Goal: Transaction & Acquisition: Purchase product/service

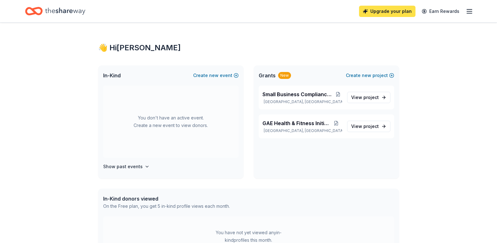
click at [401, 8] on link "Upgrade your plan" at bounding box center [387, 11] width 56 height 11
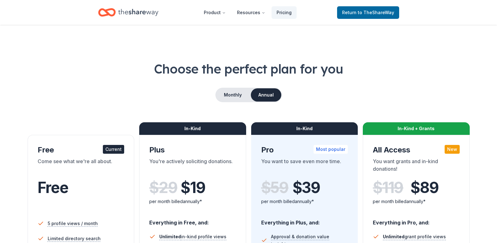
click at [121, 12] on icon "Home" at bounding box center [138, 12] width 40 height 7
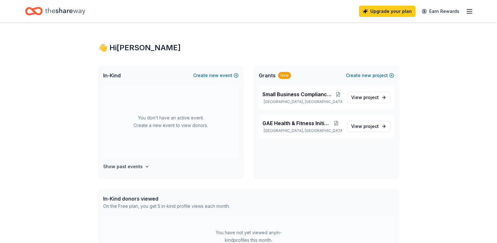
click at [471, 11] on icon "button" at bounding box center [470, 12] width 8 height 8
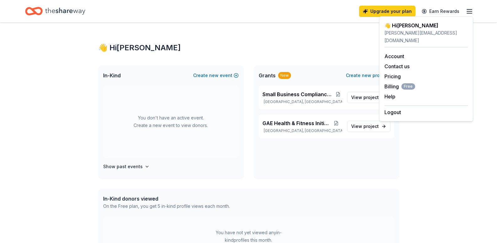
click at [311, 35] on div "👋 Hi Nina In-Kind Create new event You don't have an active event. Create a new…" at bounding box center [248, 200] width 321 height 354
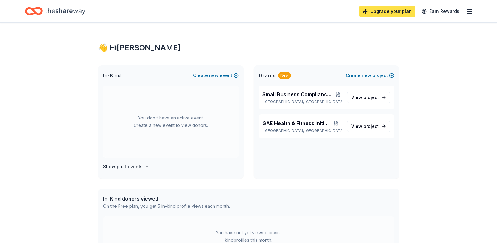
click at [395, 11] on link "Upgrade your plan" at bounding box center [387, 11] width 56 height 11
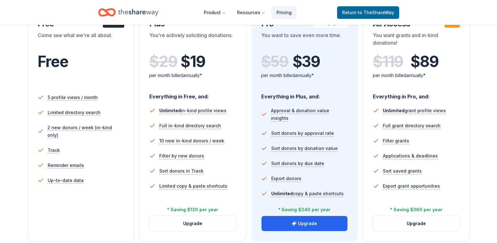
scroll to position [188, 0]
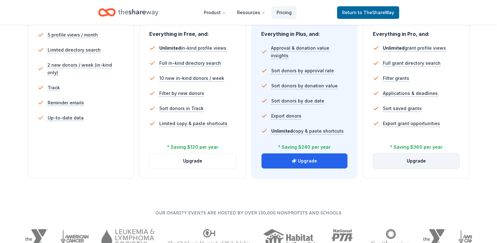
click at [428, 164] on button "Upgrade" at bounding box center [416, 160] width 86 height 15
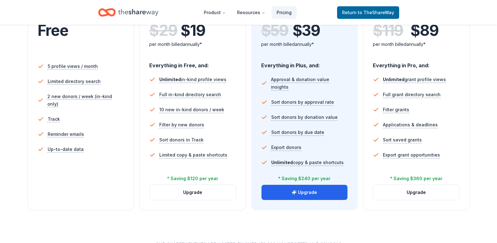
scroll to position [63, 0]
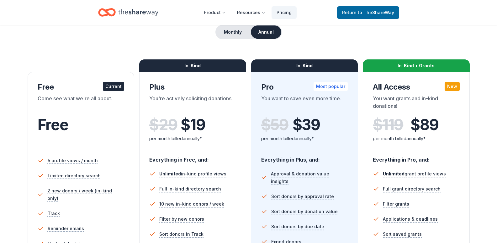
click at [317, 86] on div "Most popular" at bounding box center [331, 86] width 34 height 9
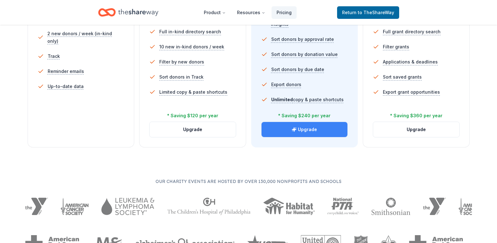
click at [320, 128] on button "Upgrade" at bounding box center [305, 129] width 86 height 15
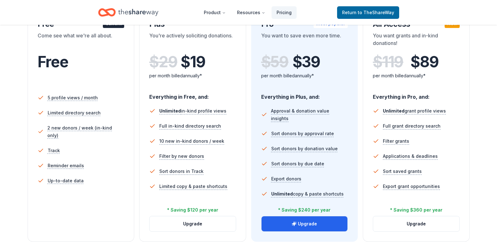
scroll to position [188, 0]
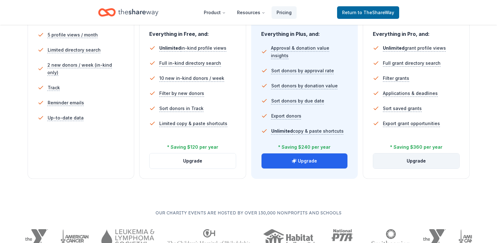
click at [429, 162] on button "Upgrade" at bounding box center [416, 160] width 86 height 15
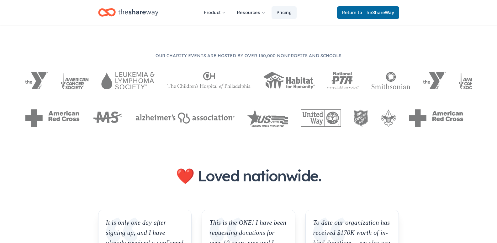
scroll to position [157, 0]
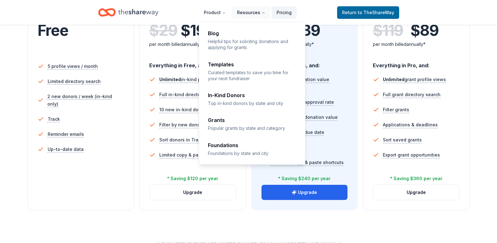
click at [259, 9] on button "Resources" at bounding box center [251, 12] width 38 height 13
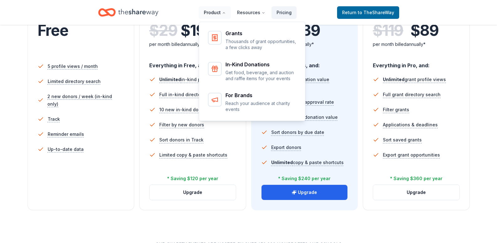
click at [221, 11] on button "Product" at bounding box center [215, 12] width 32 height 13
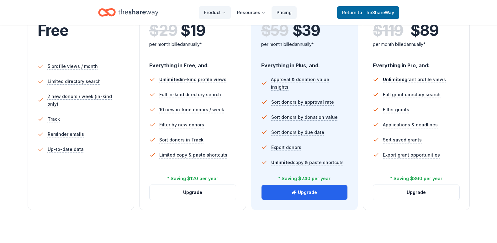
click at [223, 12] on button "Product" at bounding box center [215, 12] width 32 height 13
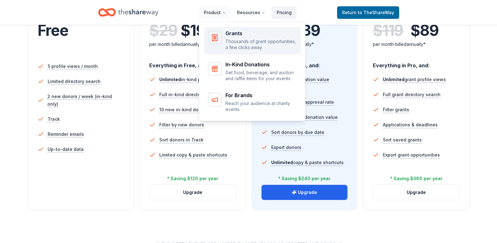
click at [231, 38] on div "Grants Thousands of grant opportunities, a few clicks away" at bounding box center [262, 41] width 72 height 20
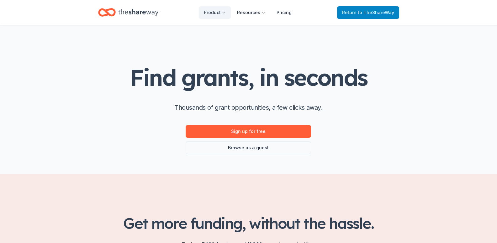
click at [377, 10] on span "to TheShareWay" at bounding box center [376, 12] width 36 height 5
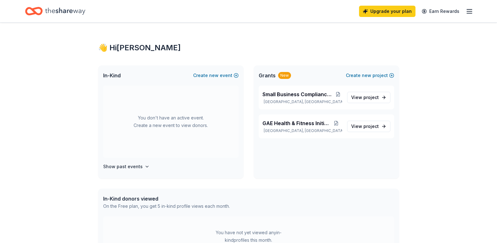
click at [467, 13] on icon "button" at bounding box center [470, 12] width 8 height 8
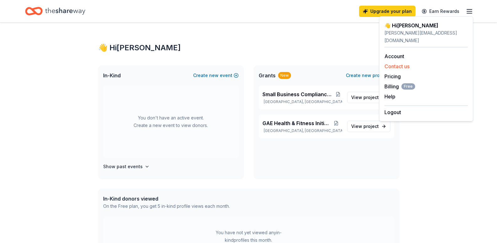
click at [412, 62] on div "Contact us" at bounding box center [426, 66] width 83 height 8
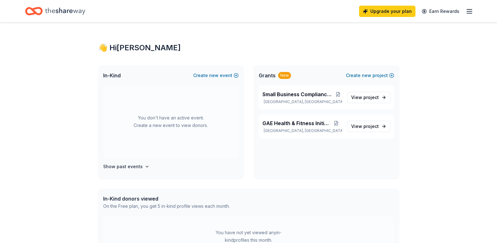
click at [472, 11] on line "button" at bounding box center [469, 11] width 5 height 0
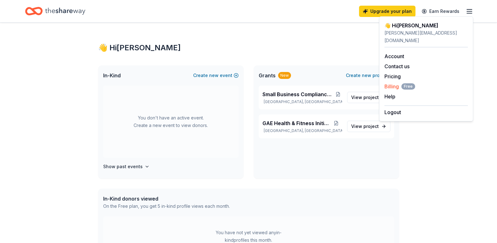
click at [392, 83] on span "Billing Free" at bounding box center [400, 87] width 31 height 8
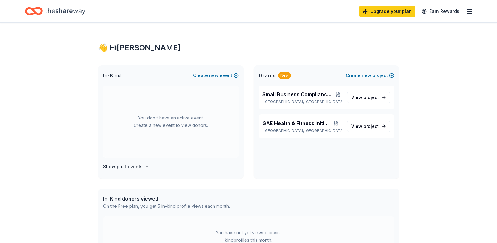
click at [472, 10] on icon "button" at bounding box center [470, 12] width 8 height 8
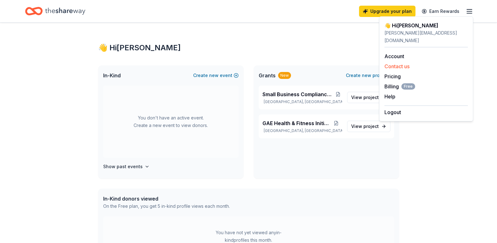
click at [399, 62] on button "Contact us" at bounding box center [397, 66] width 25 height 8
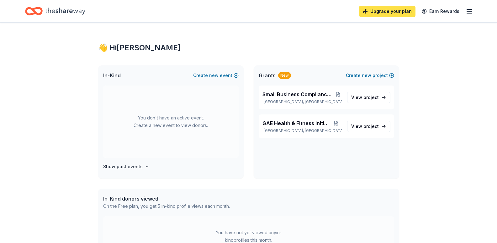
click at [393, 11] on link "Upgrade your plan" at bounding box center [387, 11] width 56 height 11
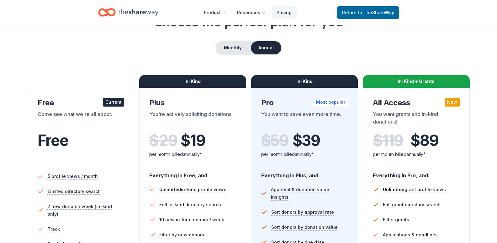
scroll to position [126, 0]
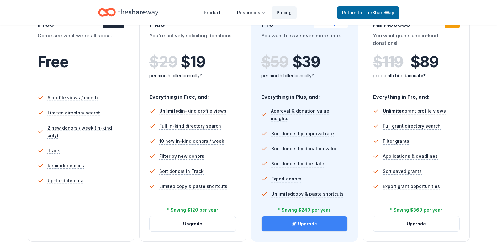
click at [315, 220] on button "Upgrade" at bounding box center [305, 223] width 86 height 15
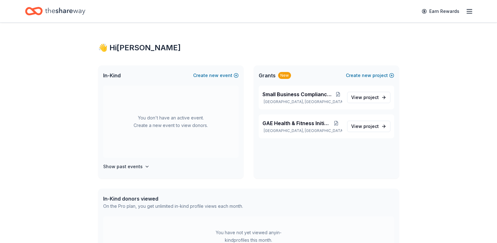
click at [471, 13] on icon "button" at bounding box center [470, 12] width 8 height 8
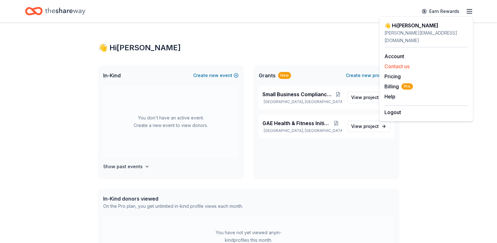
click at [408, 62] on button "Contact us" at bounding box center [397, 66] width 25 height 8
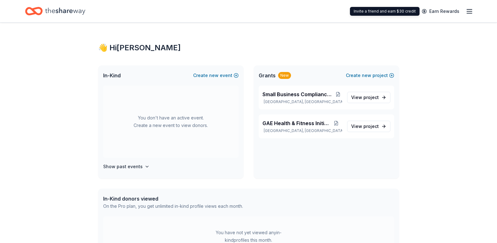
click at [471, 10] on icon "button" at bounding box center [470, 12] width 8 height 8
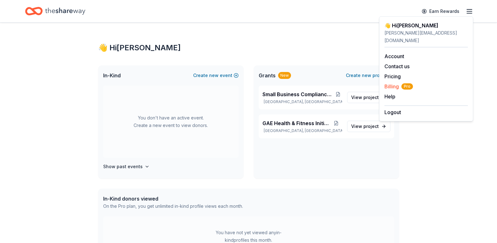
click at [394, 83] on span "Billing Pro" at bounding box center [399, 87] width 29 height 8
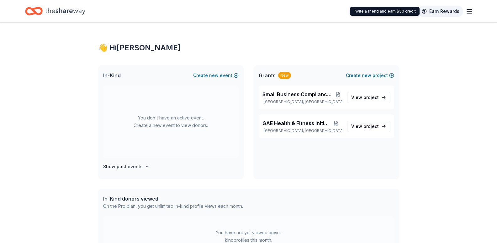
click at [456, 12] on link "Earn Rewards" at bounding box center [440, 11] width 45 height 11
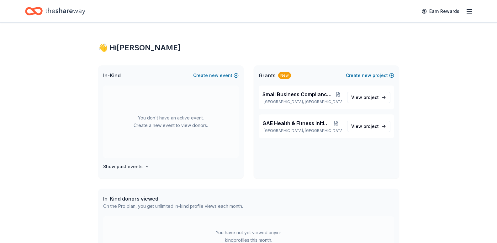
click at [474, 11] on div "Earn Rewards" at bounding box center [248, 11] width 497 height 22
click at [473, 12] on icon "button" at bounding box center [470, 12] width 8 height 8
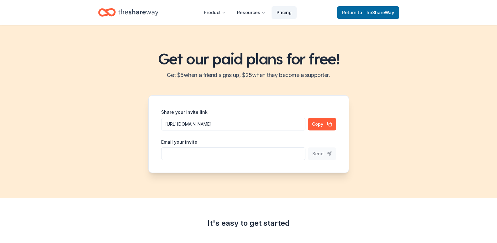
click at [290, 13] on link "Pricing" at bounding box center [284, 12] width 25 height 13
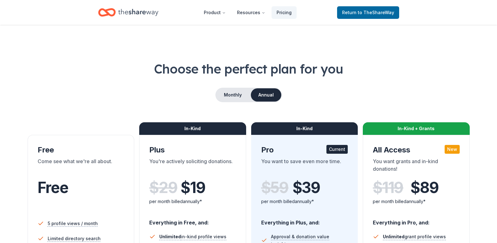
scroll to position [157, 0]
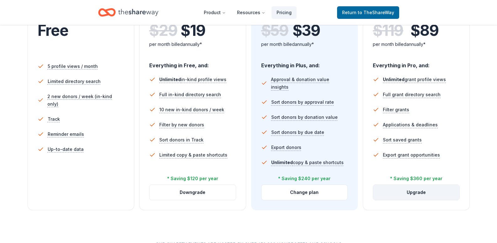
click at [429, 192] on button "Upgrade" at bounding box center [416, 192] width 86 height 15
